Goal: Information Seeking & Learning: Learn about a topic

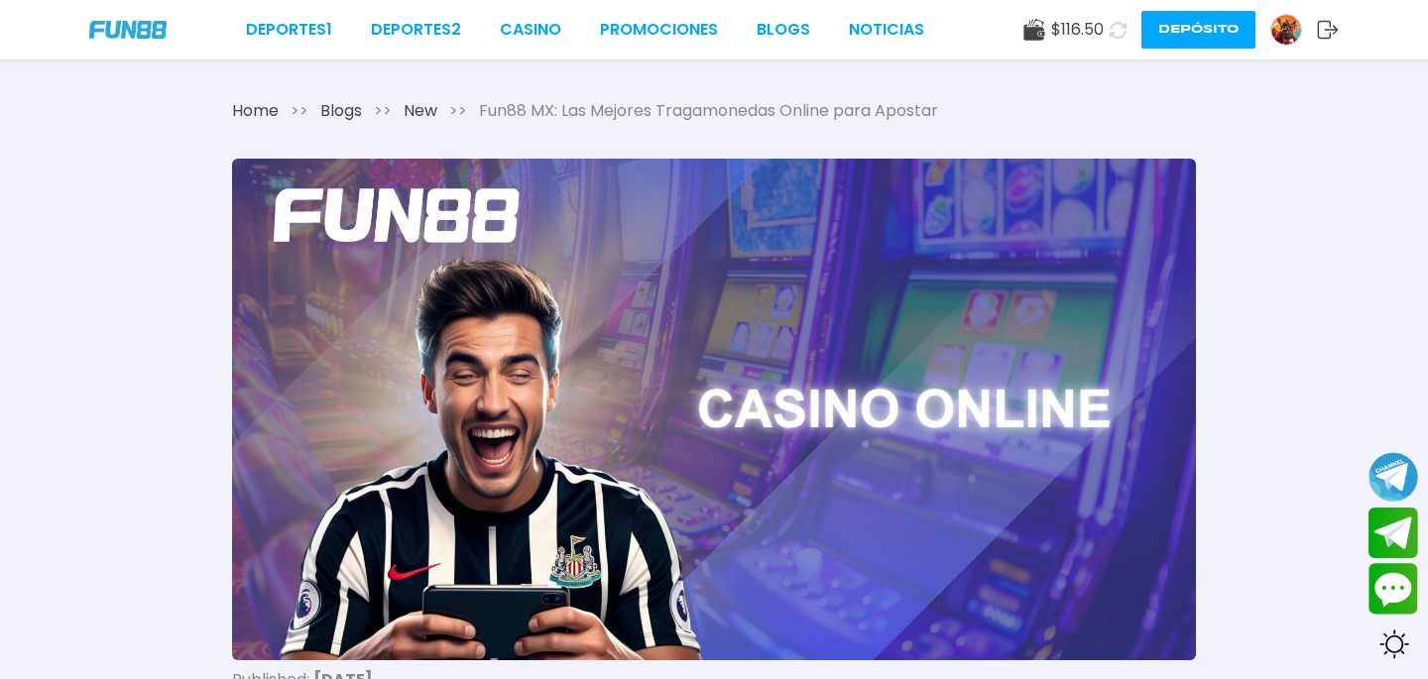
click at [714, 102] on span "Fun88 MX: Las Mejores Tragamonedas Online para Apostar" at bounding box center [708, 111] width 459 height 24
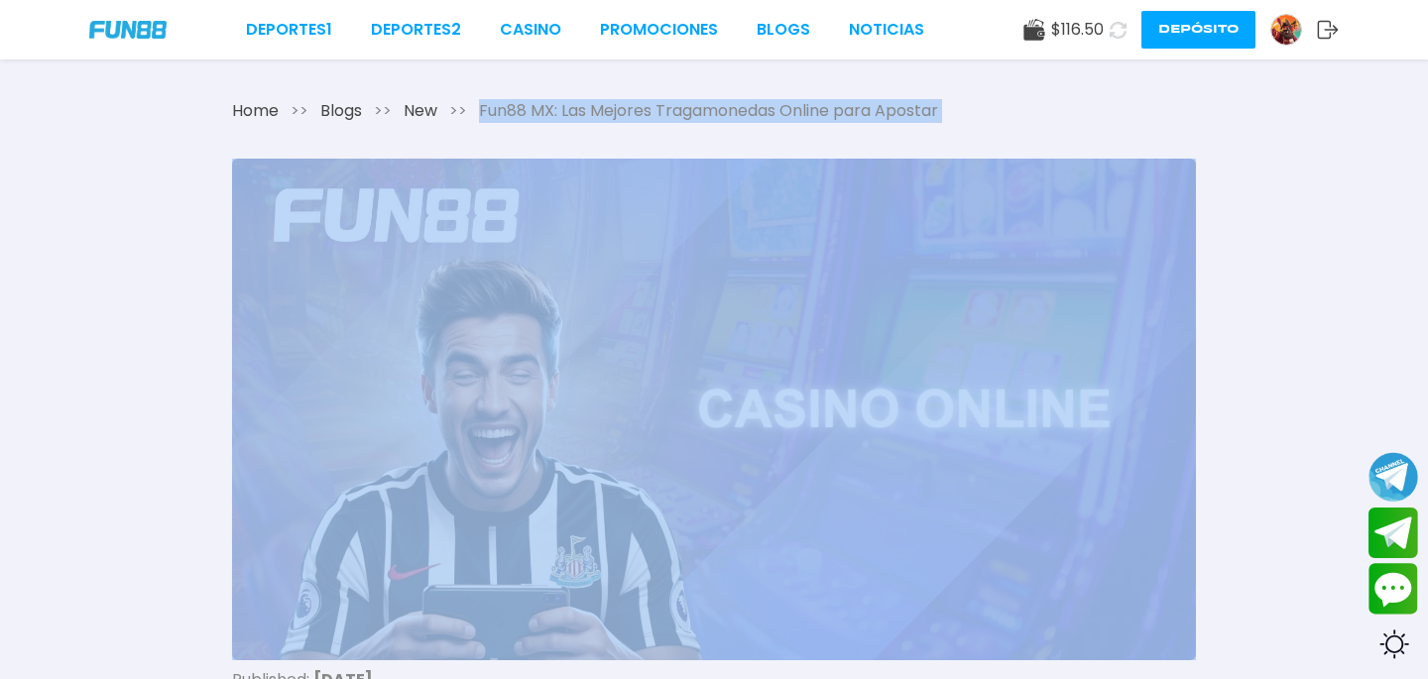
click at [714, 102] on span "Fun88 MX: Las Mejores Tragamonedas Online para Apostar" at bounding box center [708, 111] width 459 height 24
copy span "Fun88 MX: Las Mejores Tragamonedas Online para Apostar"
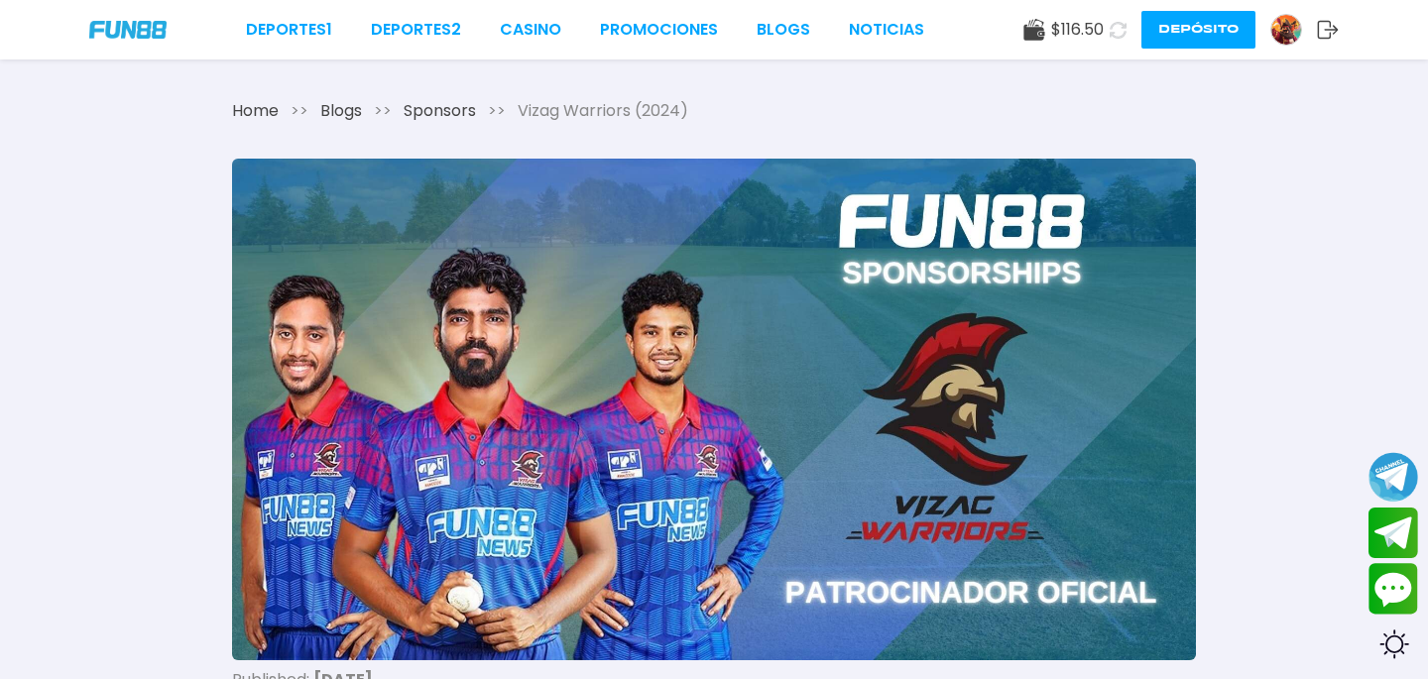
click at [615, 112] on span "Vizag Warriors (2024)" at bounding box center [603, 111] width 171 height 24
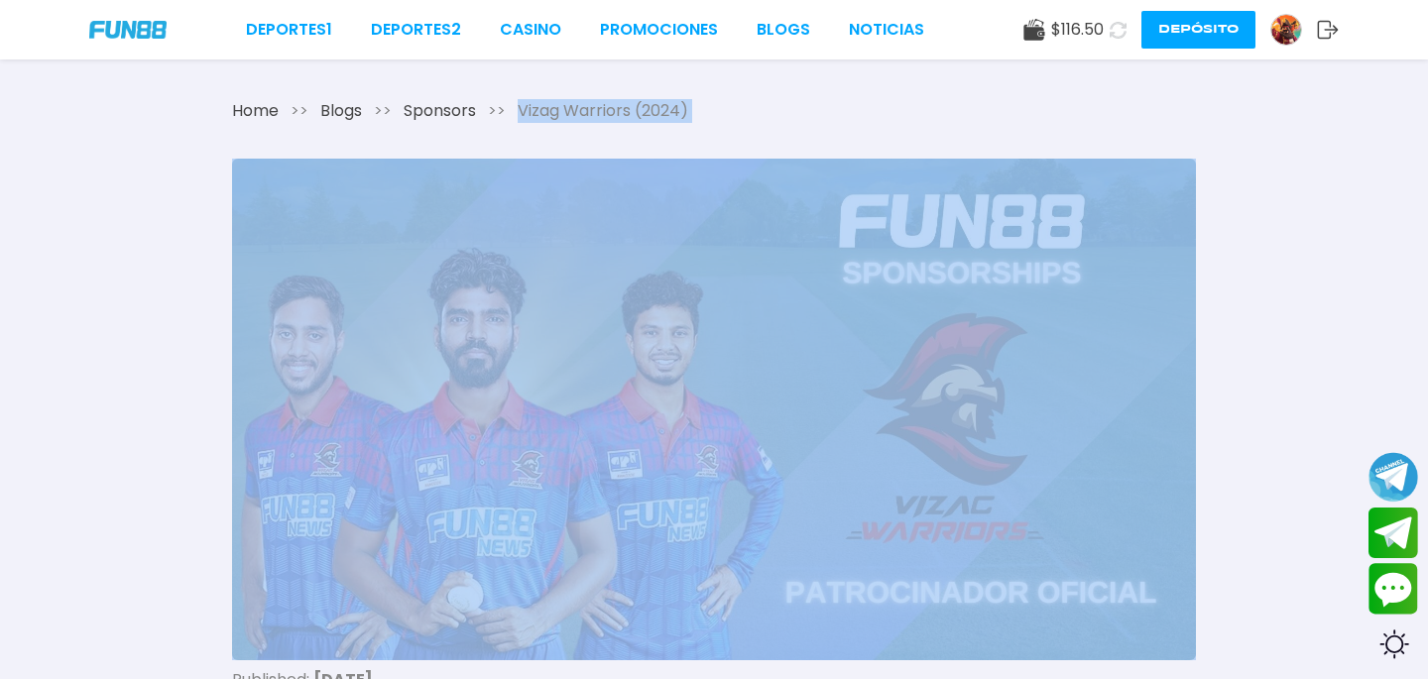
click at [615, 112] on span "Vizag Warriors (2024)" at bounding box center [603, 111] width 171 height 24
copy span "Vizag Warriors (2024)"
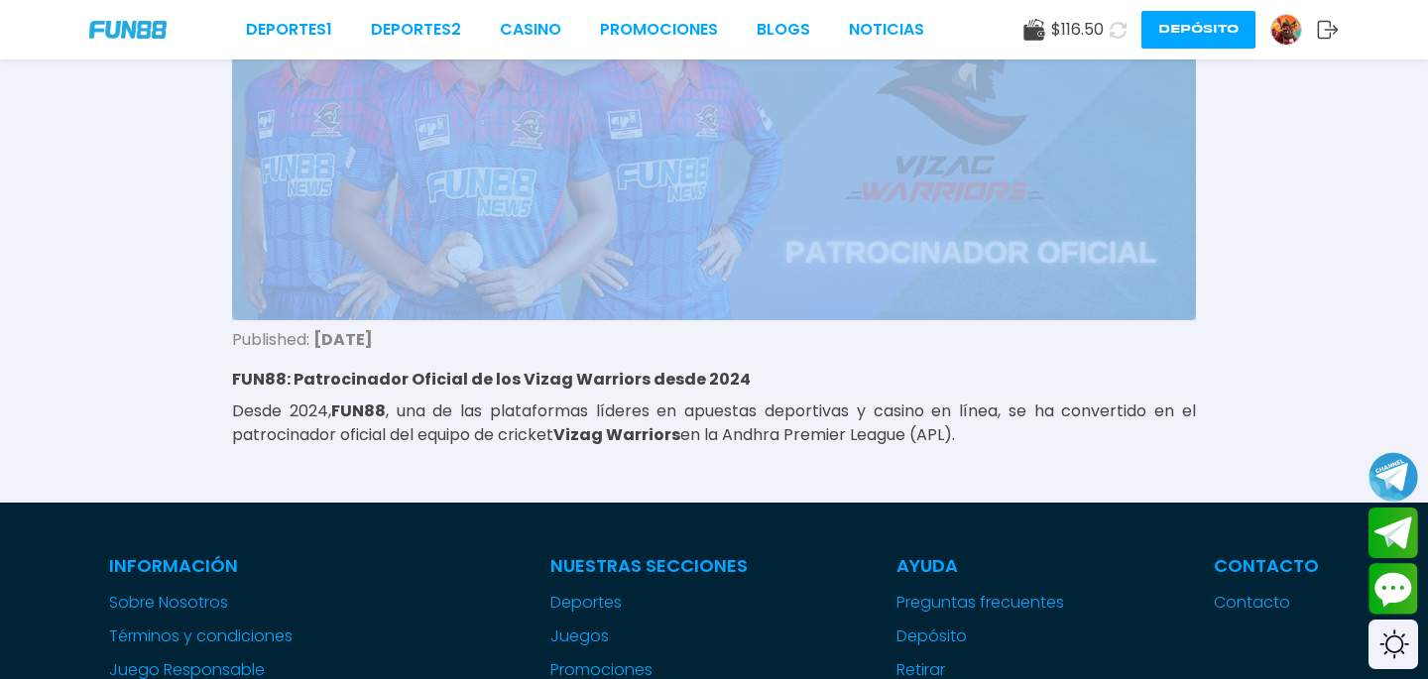
drag, startPoint x: 686, startPoint y: 418, endPoint x: 1081, endPoint y: 449, distance: 395.8
click at [1079, 449] on div "Home >> Blogs >> Sponsors >> Vizag Warriors (2024) Published: November 20, 2024…" at bounding box center [714, 101] width 1428 height 803
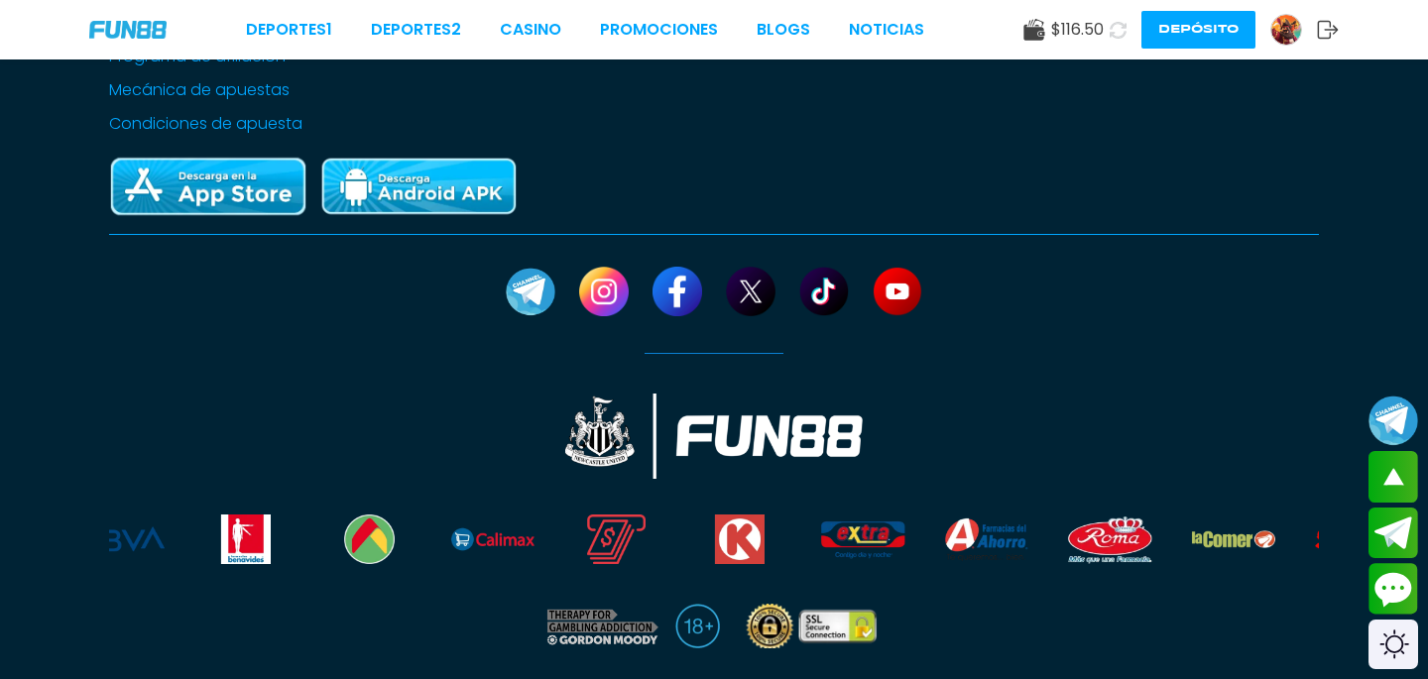
scroll to position [381, 0]
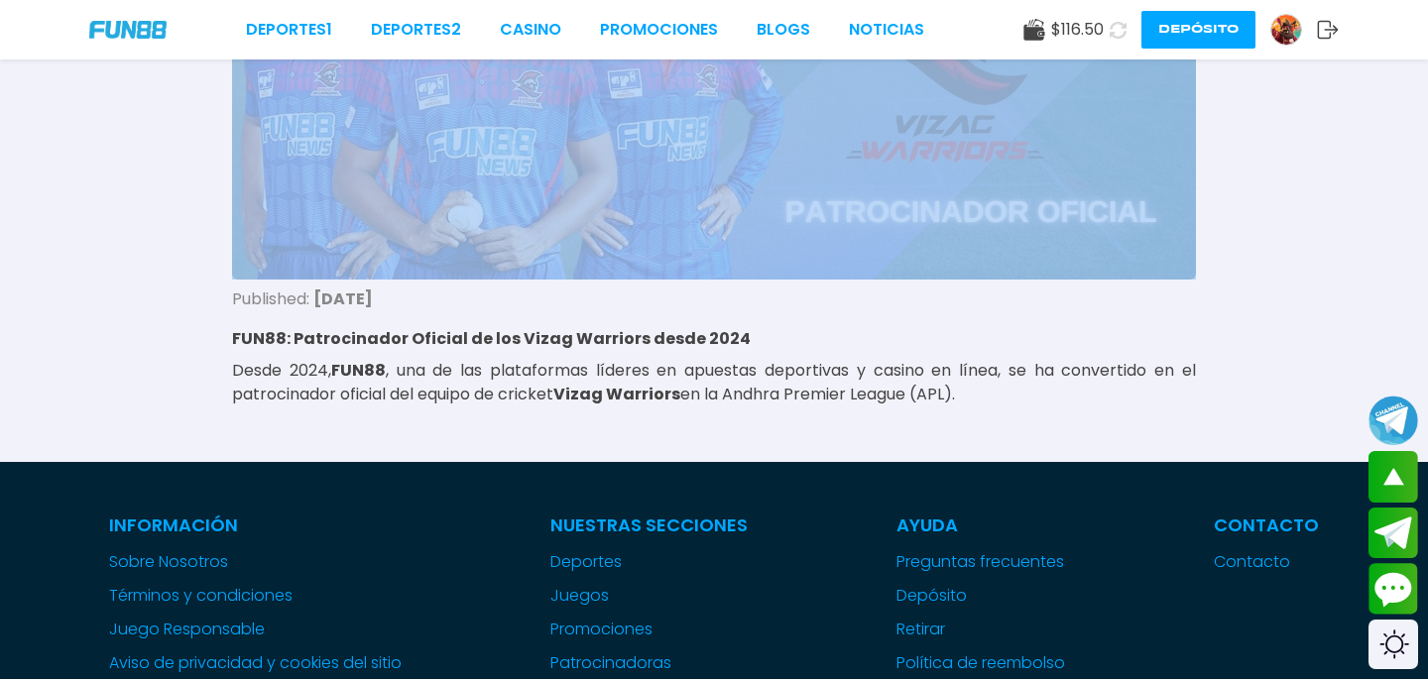
copy p "Desde 2024, FUN88 , una de las plataformas líderes en apuestas deportivas y cas…"
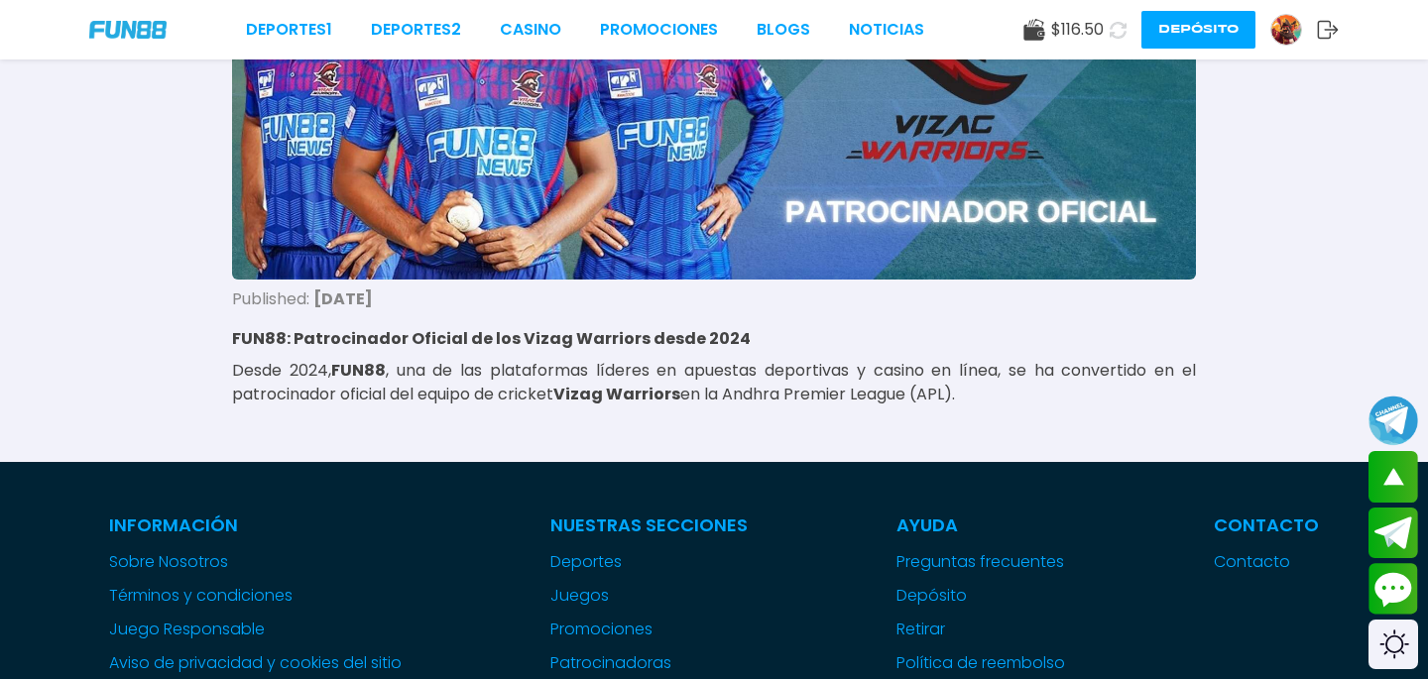
click at [139, 370] on div "Home >> Blogs >> Sponsors >> Vizag Warriors (2024) Published: November 20, 2024…" at bounding box center [714, 60] width 1428 height 803
click at [604, 373] on p "Desde 2024, FUN88 , una de las plataformas líderes en apuestas deportivas y cas…" at bounding box center [714, 383] width 964 height 48
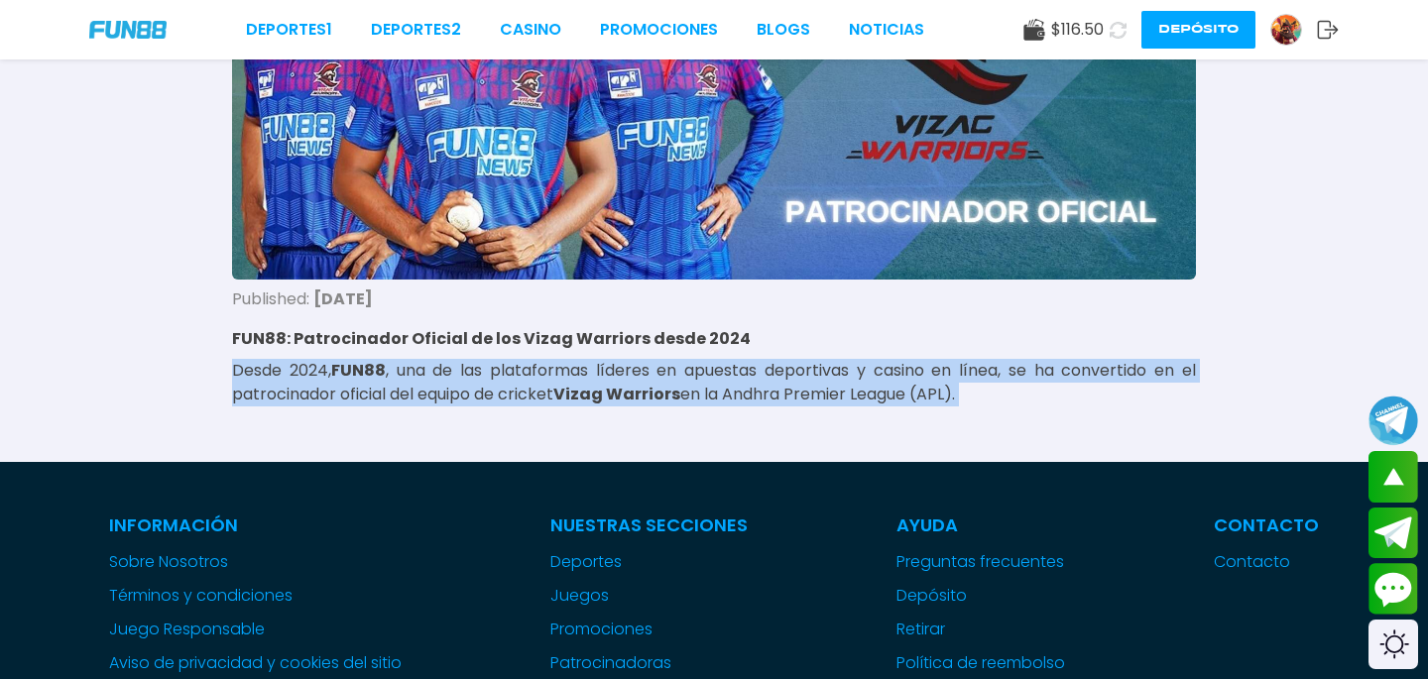
click at [604, 373] on p "Desde 2024, FUN88 , una de las plataformas líderes en apuestas deportivas y cas…" at bounding box center [714, 383] width 964 height 48
copy div "Desde 2024, FUN88 , una de las plataformas líderes en apuestas deportivas y cas…"
click at [1017, 395] on p "Desde 2024, FUN88 , una de las plataformas líderes en apuestas deportivas y cas…" at bounding box center [714, 383] width 964 height 48
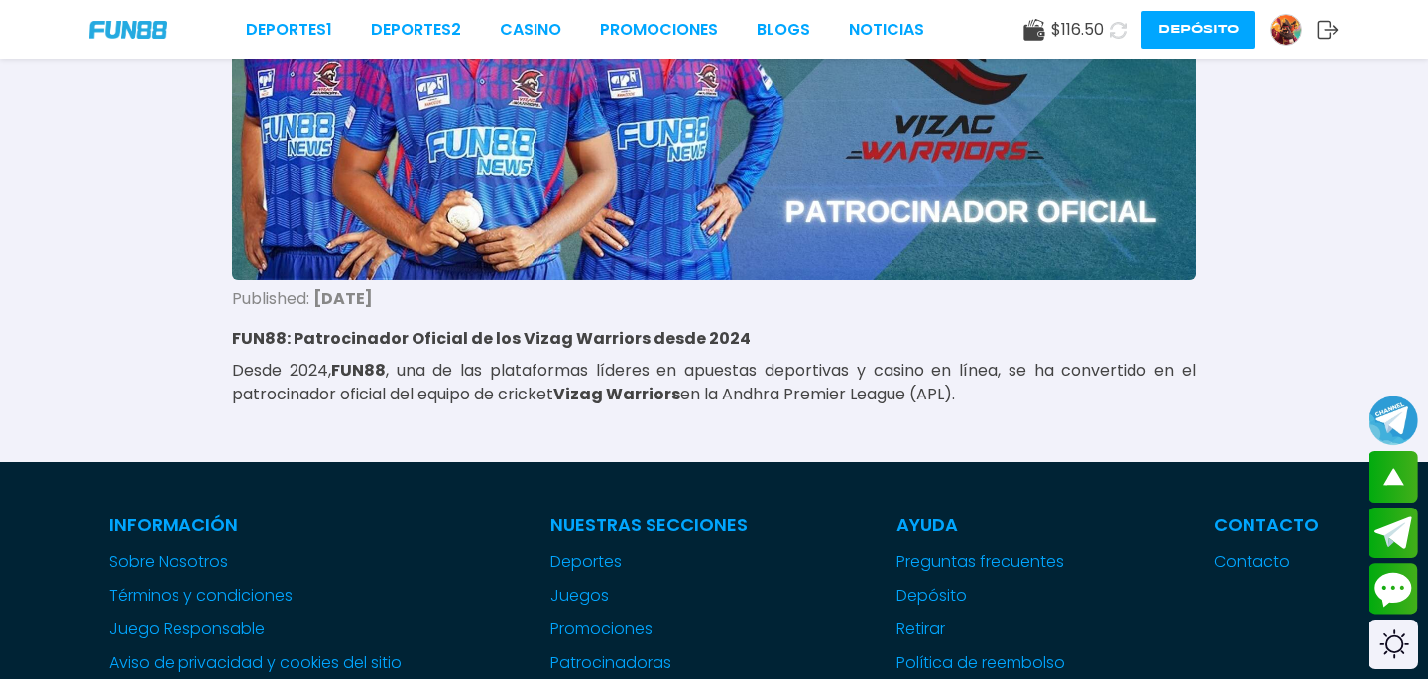
click at [1017, 395] on p "Desde 2024, FUN88 , una de las plataformas líderes en apuestas deportivas y cas…" at bounding box center [714, 383] width 964 height 48
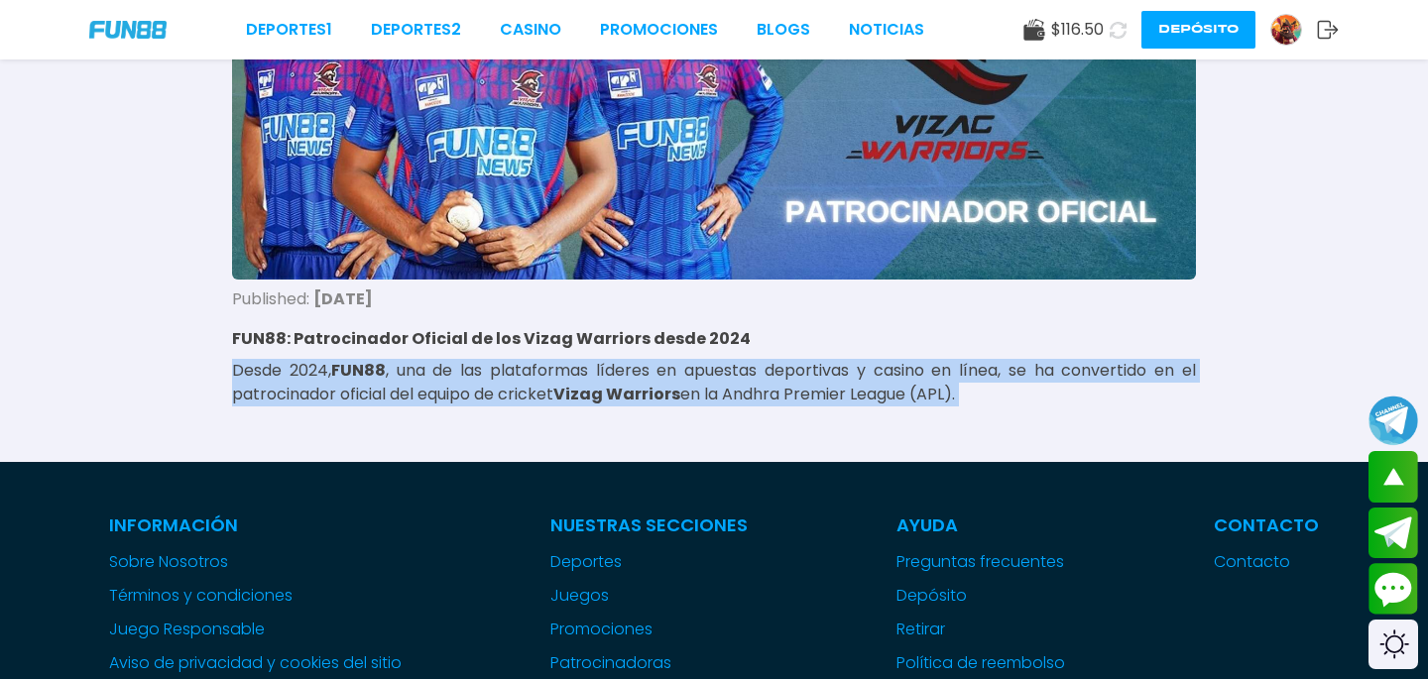
click at [1017, 395] on p "Desde 2024, FUN88 , una de las plataformas líderes en apuestas deportivas y cas…" at bounding box center [714, 383] width 964 height 48
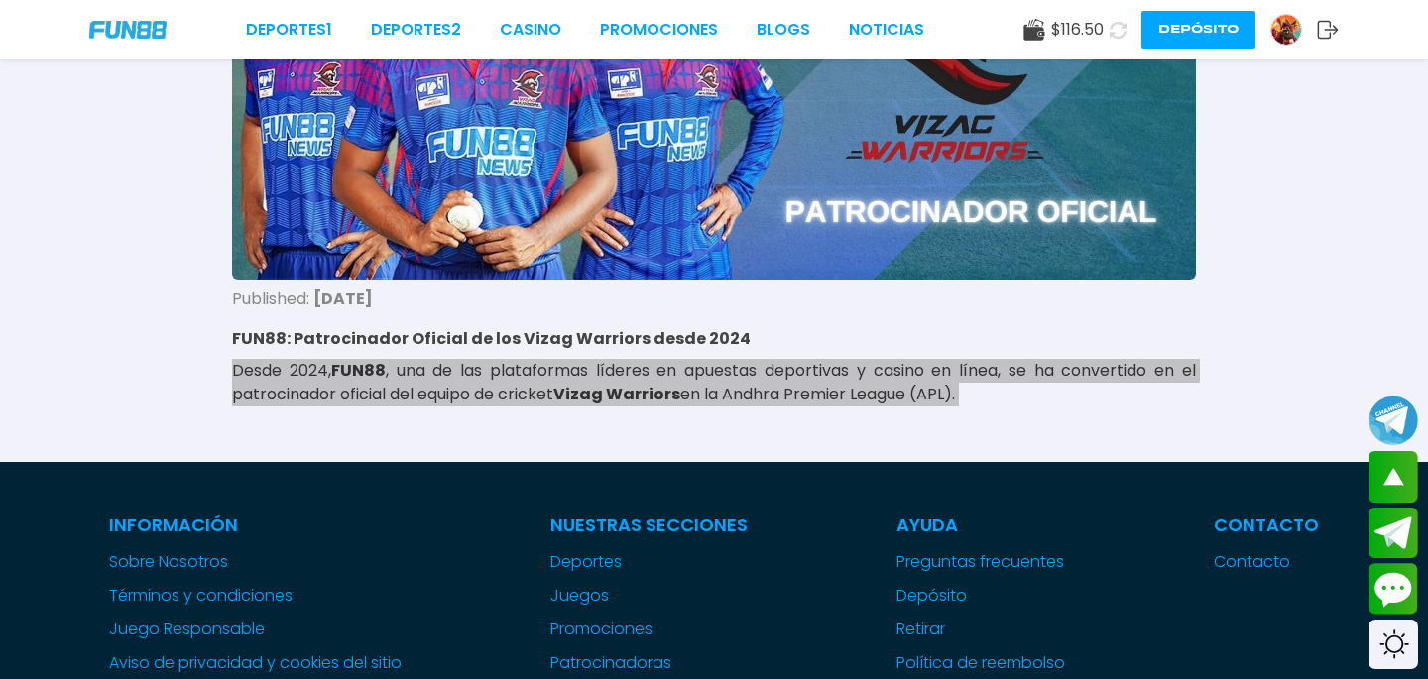
click at [0, 0] on div "Deportes 1 Deportes 2 CASINO Promociones BLOGS NOTICIAS $ 116.50 Depósito Home …" at bounding box center [714, 532] width 1428 height 1827
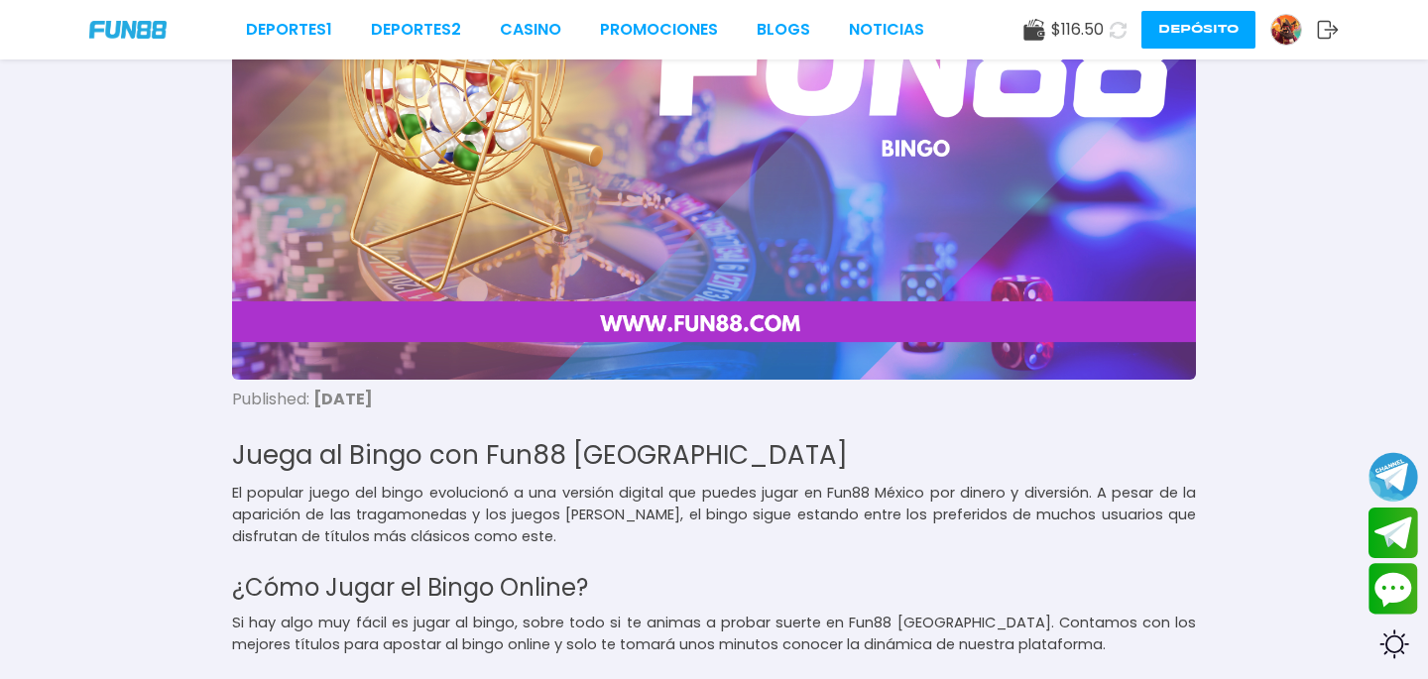
scroll to position [126, 0]
